Goal: Task Accomplishment & Management: Manage account settings

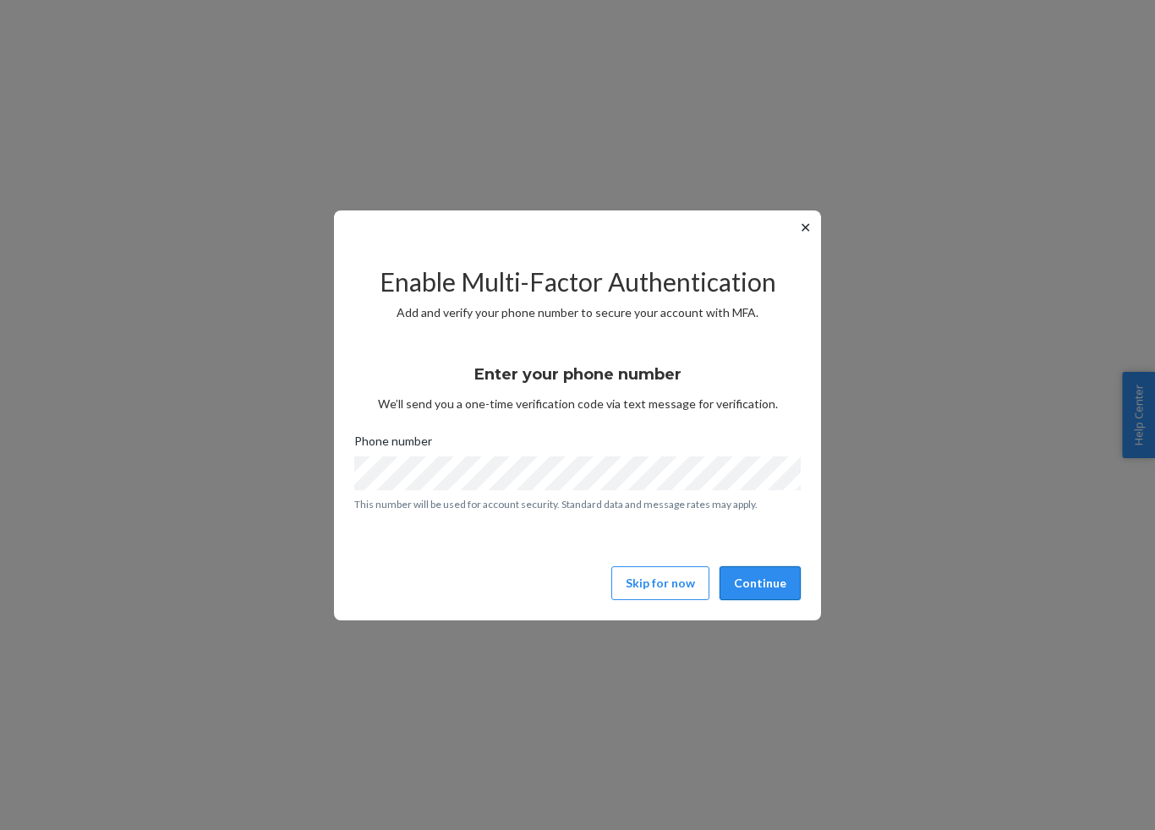
click at [772, 589] on button "Continue" at bounding box center [759, 583] width 81 height 34
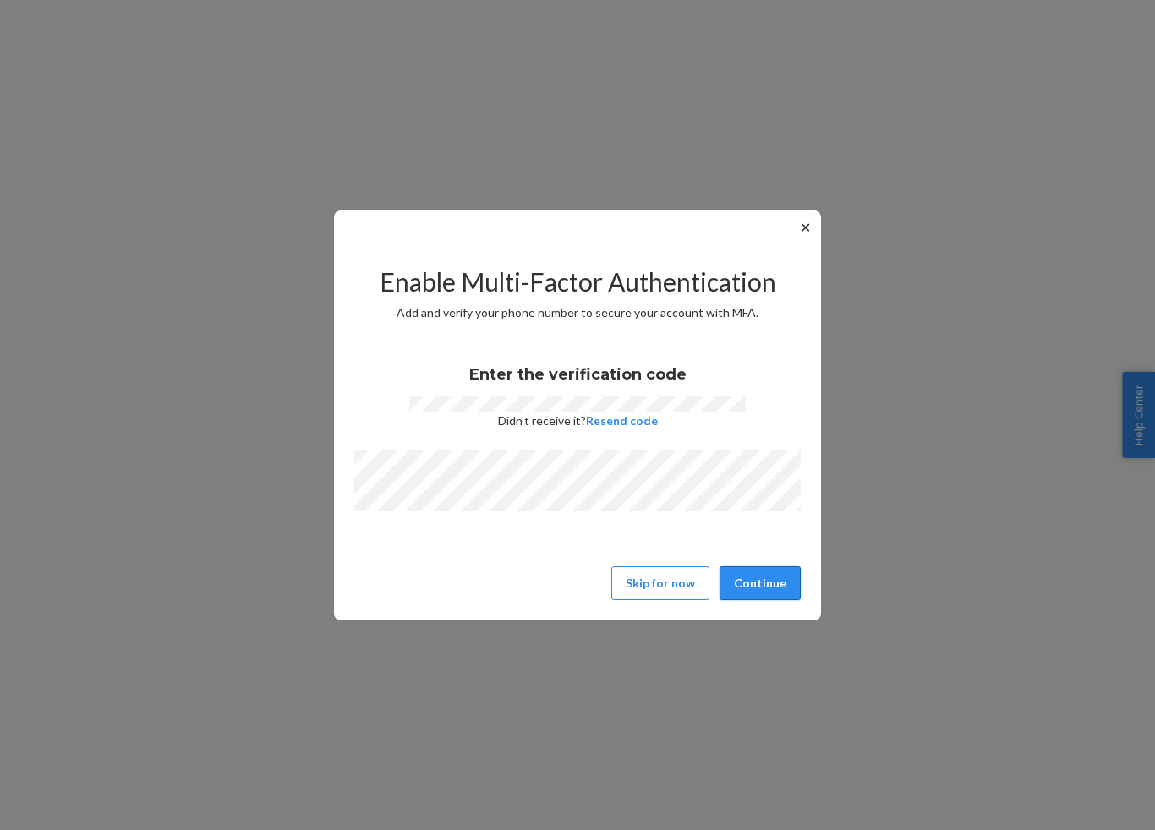
click at [783, 580] on button "Continue" at bounding box center [759, 583] width 81 height 34
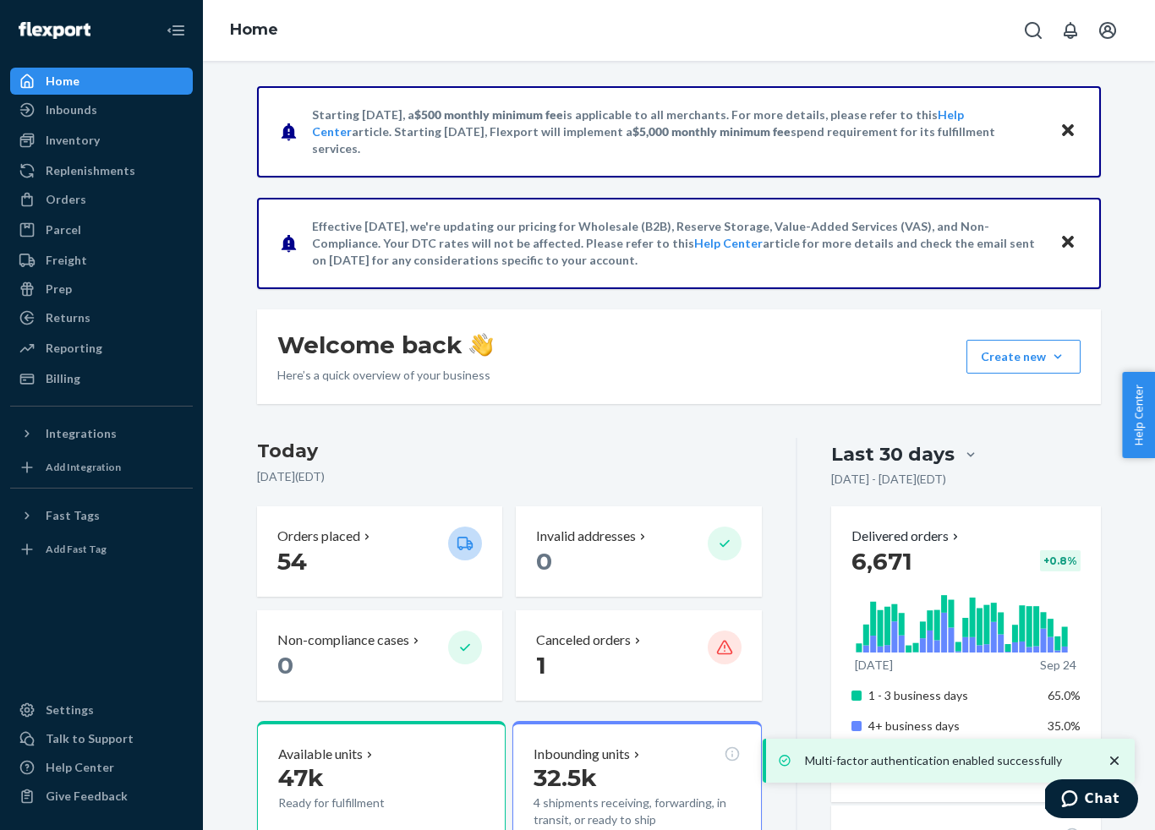
scroll to position [15, 0]
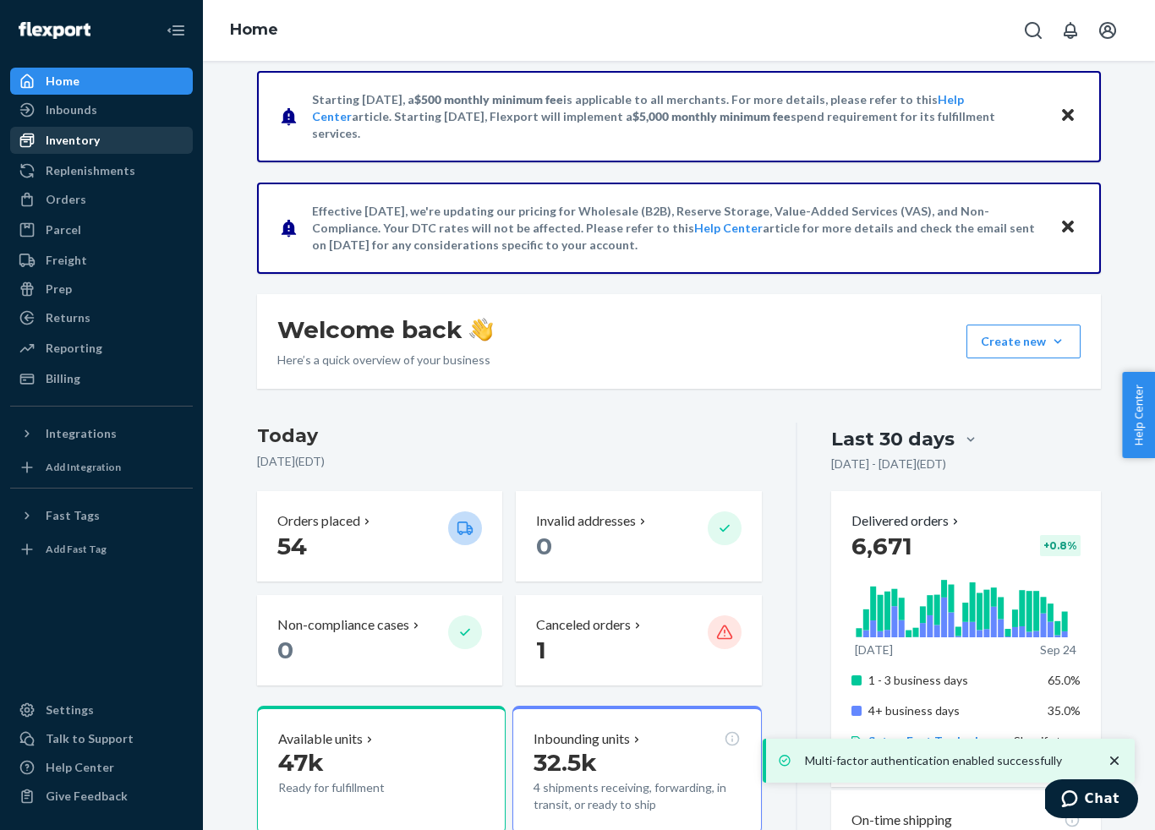
click at [85, 141] on div "Inventory" at bounding box center [73, 140] width 54 height 17
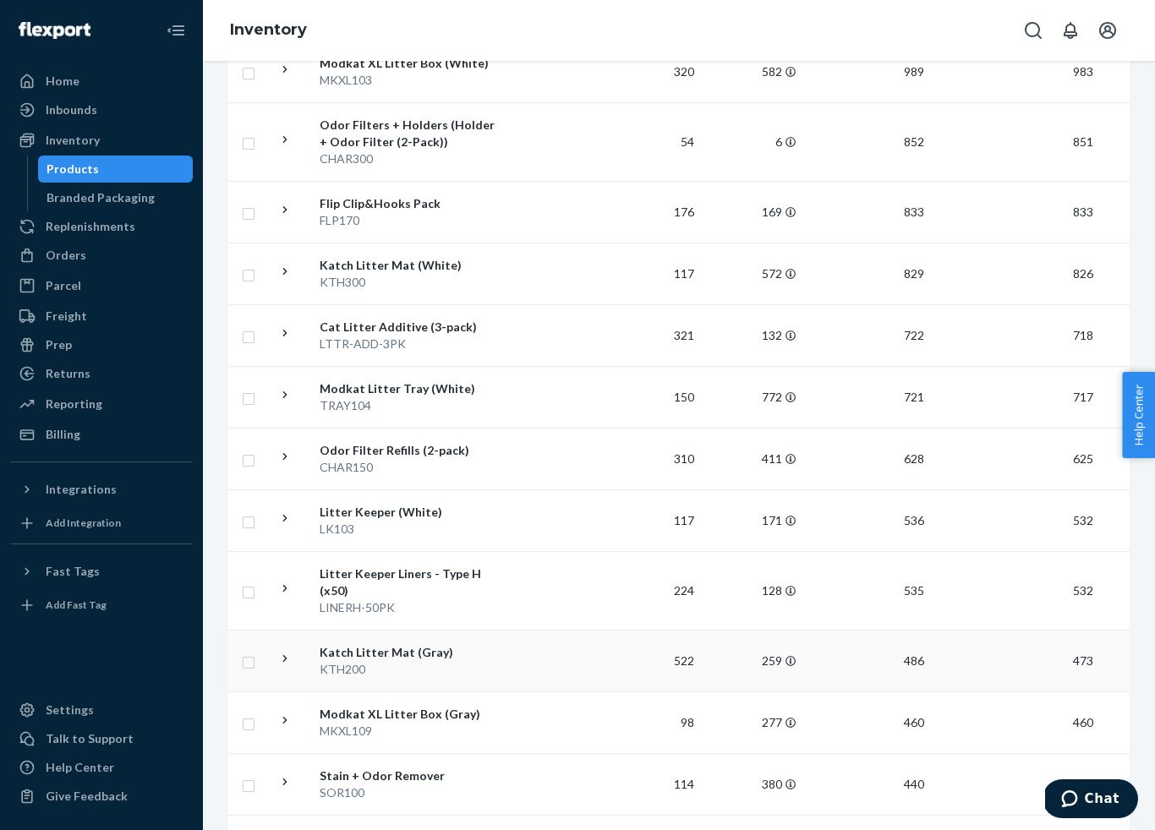
scroll to position [1314, 0]
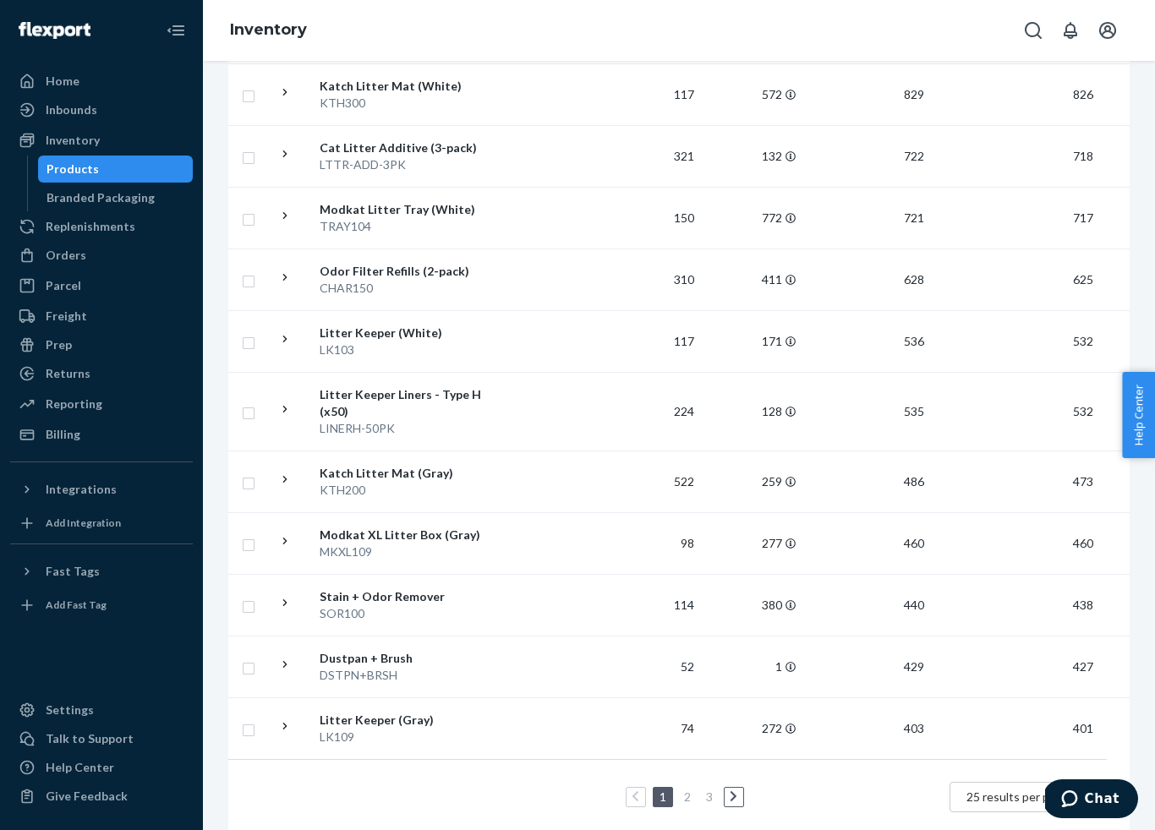
click at [686, 789] on link "2" at bounding box center [687, 796] width 14 height 14
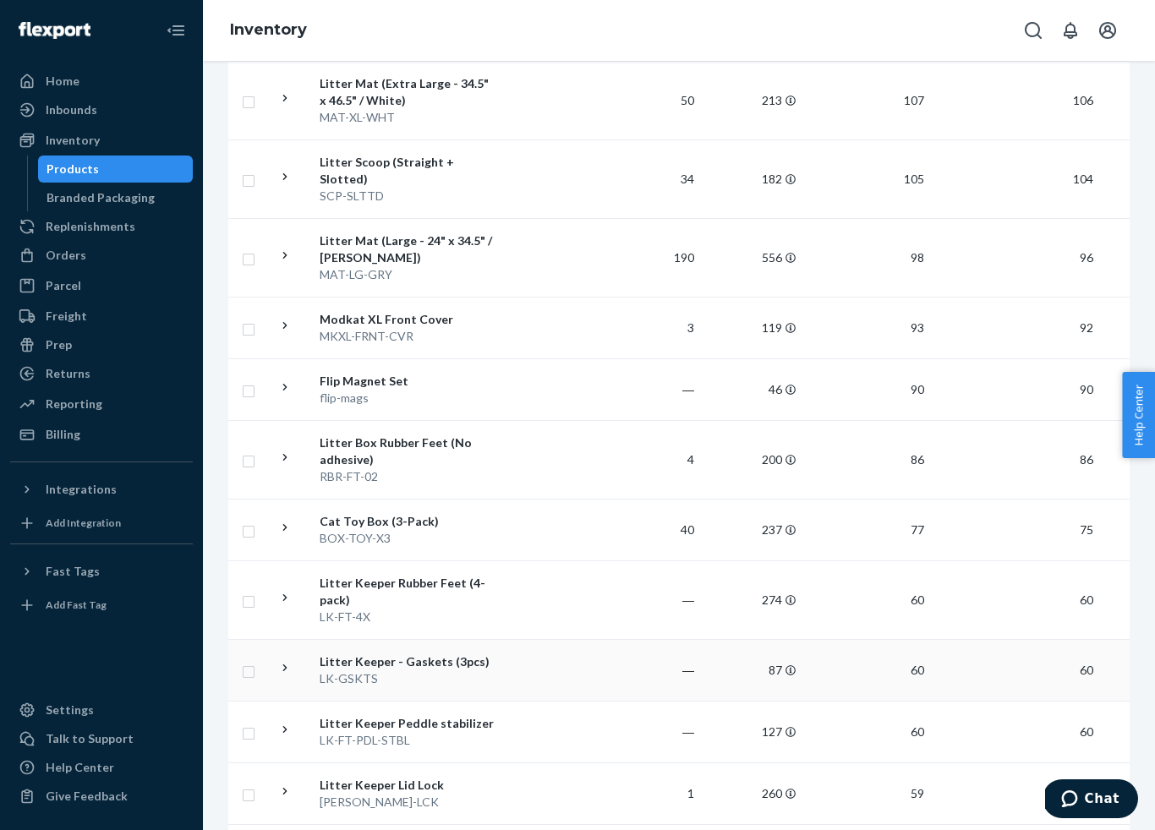
scroll to position [1348, 0]
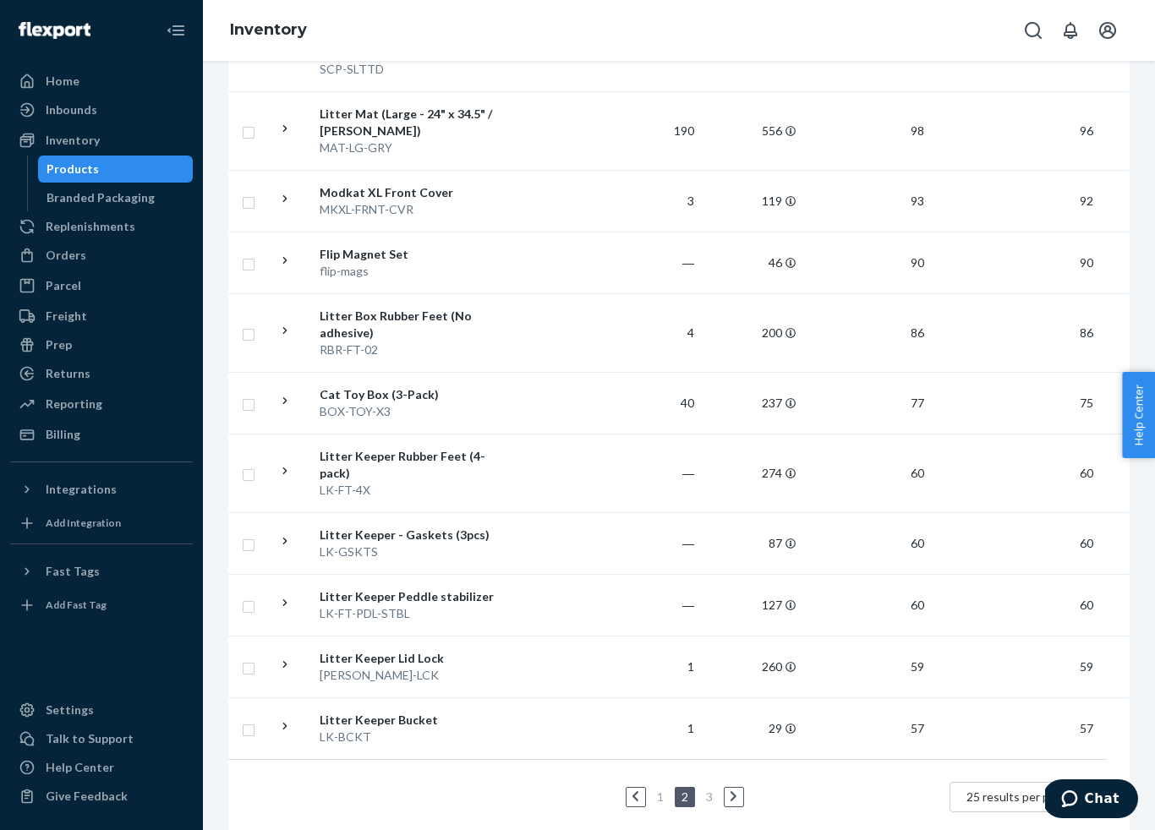
click at [712, 789] on link "3" at bounding box center [709, 796] width 14 height 14
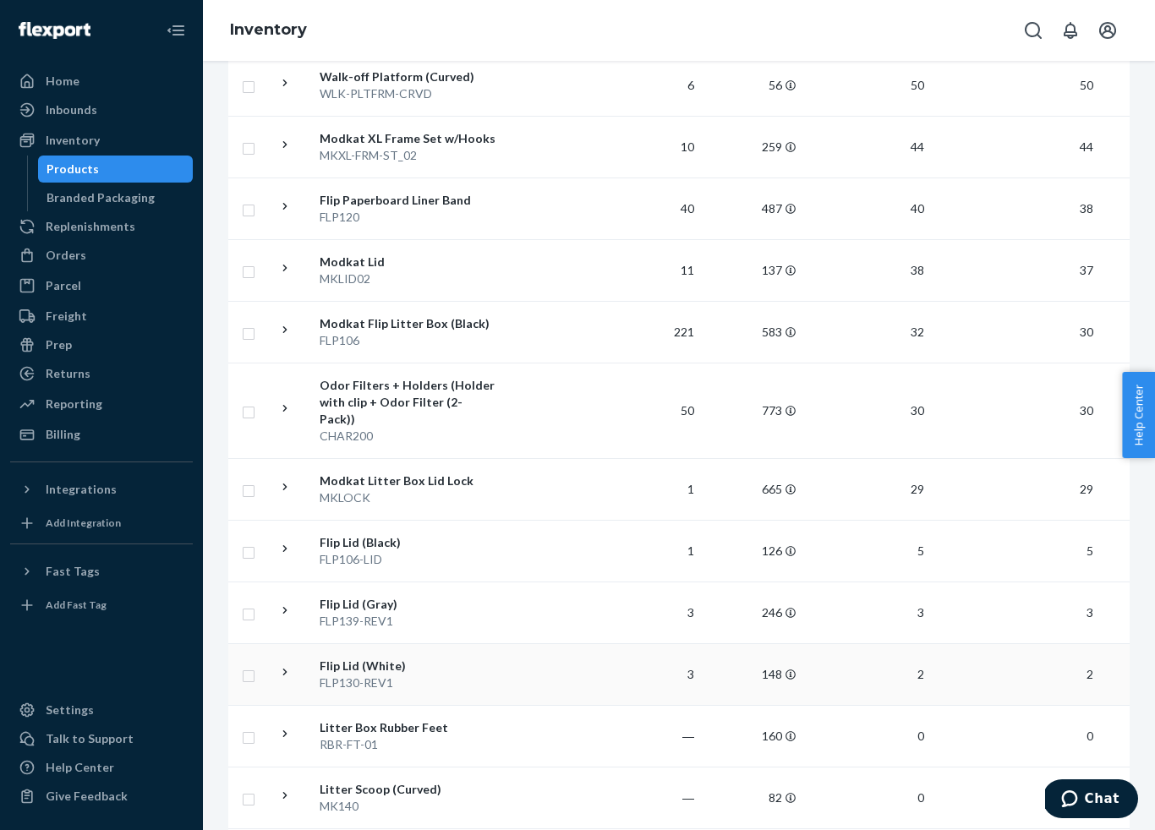
scroll to position [289, 0]
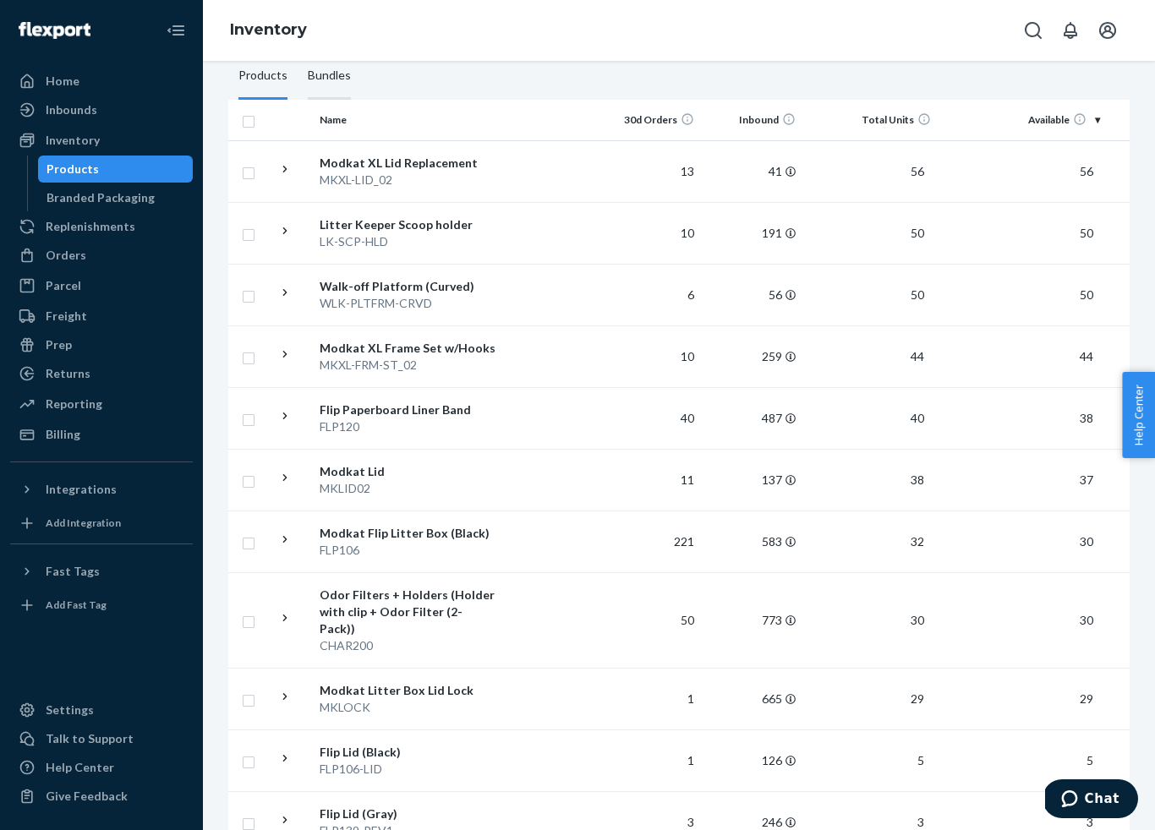
click at [330, 79] on div "Bundles" at bounding box center [329, 75] width 43 height 47
click at [298, 52] on input "Bundles" at bounding box center [298, 52] width 0 height 0
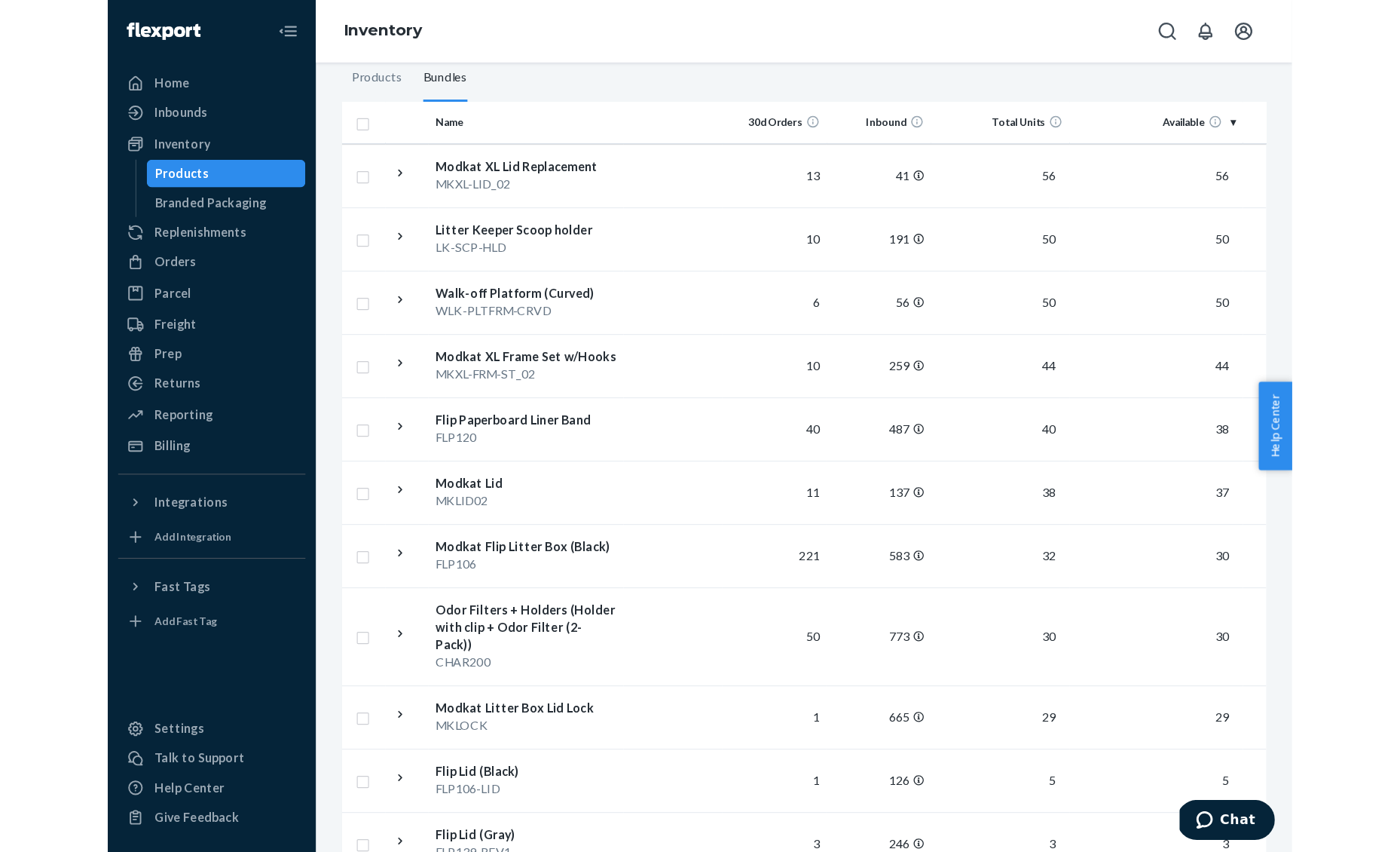
scroll to position [0, 0]
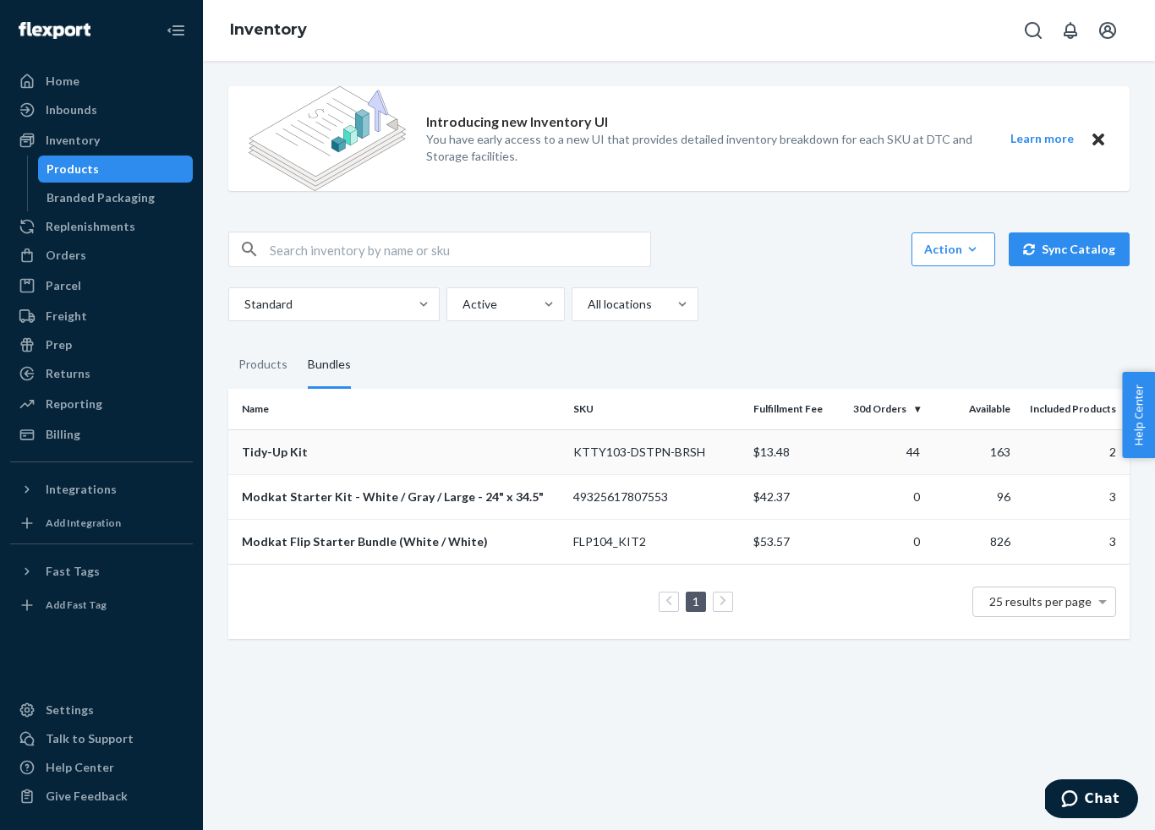
click at [587, 454] on td "KTTY103-DSTPN-BRSH" at bounding box center [656, 451] width 180 height 45
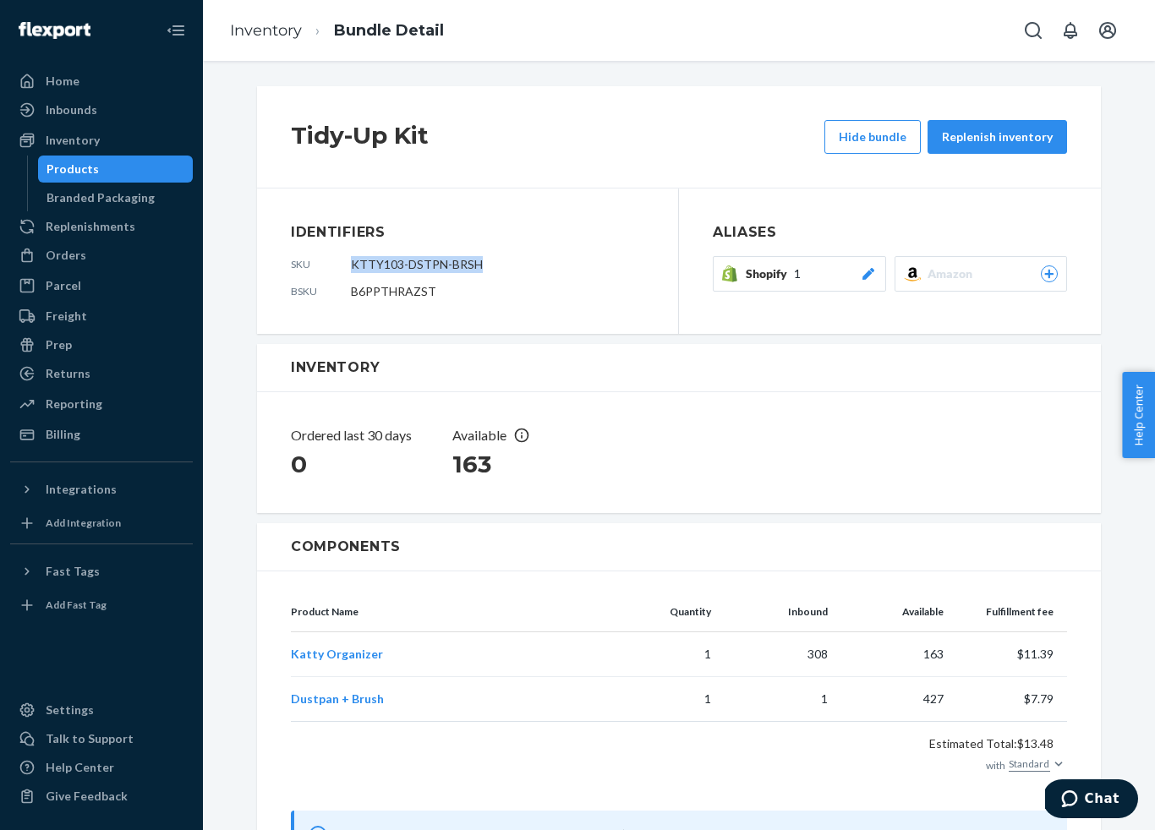
drag, startPoint x: 347, startPoint y: 265, endPoint x: 481, endPoint y: 270, distance: 133.6
click at [481, 270] on dd "KTTY103-DSTPN-BRSH" at bounding box center [497, 264] width 293 height 17
copy span "KTTY103-DSTPN-BRSH"
